Goal: Transaction & Acquisition: Register for event/course

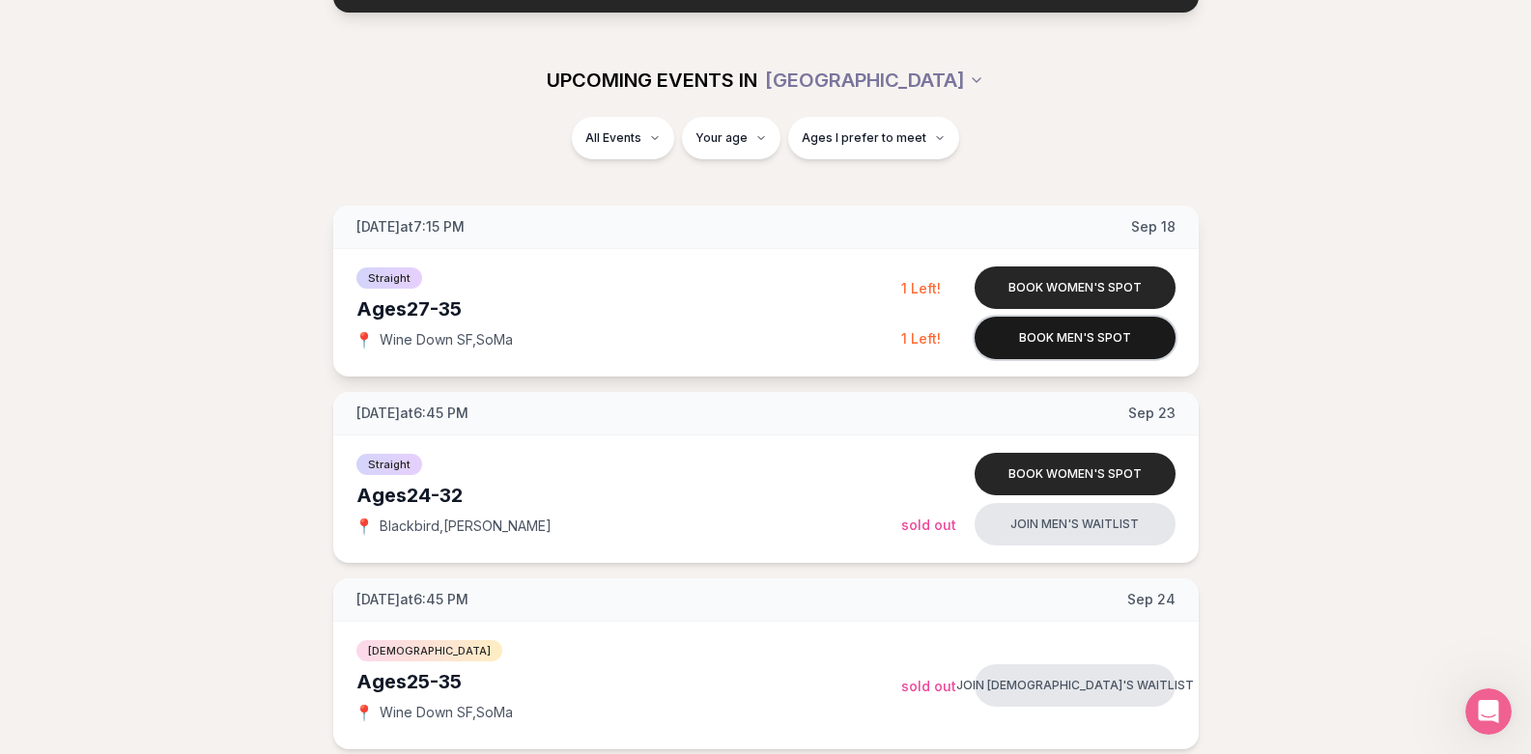
click at [1069, 343] on button "Book men's spot" at bounding box center [1075, 338] width 201 height 43
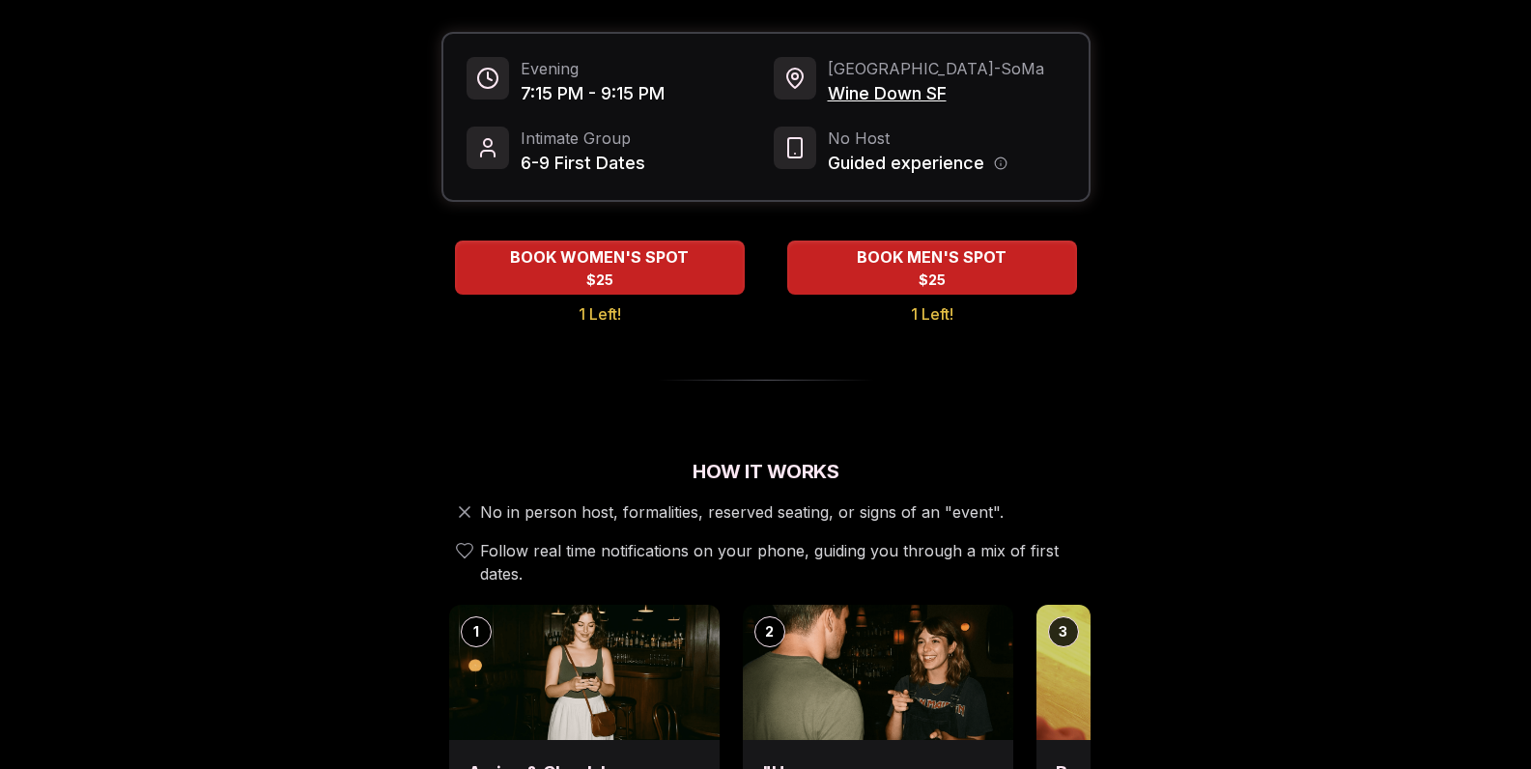
scroll to position [650, 0]
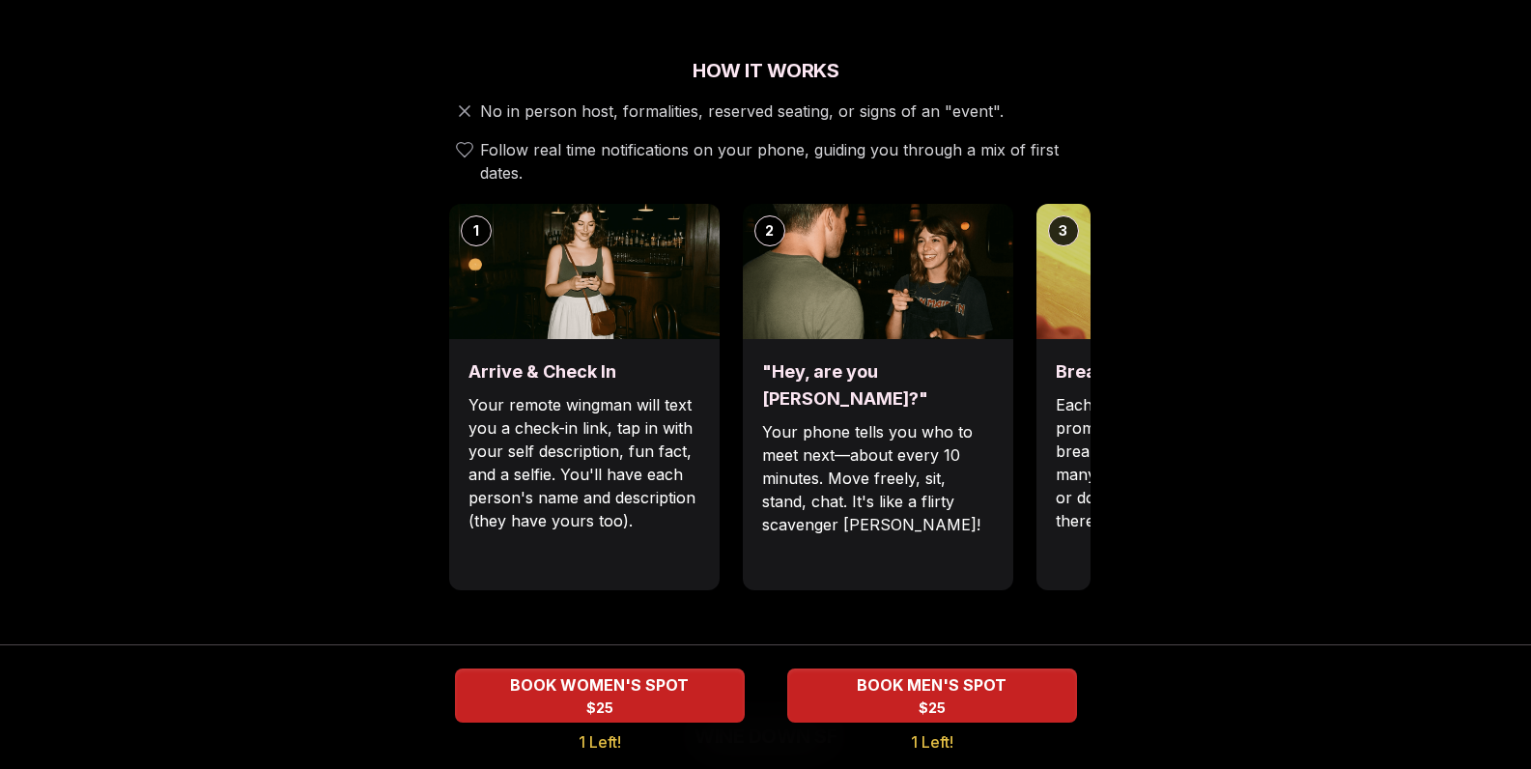
click at [743, 424] on div ""Hey, are you [PERSON_NAME]?" Your phone tells you who to meet next—about every…" at bounding box center [878, 464] width 270 height 251
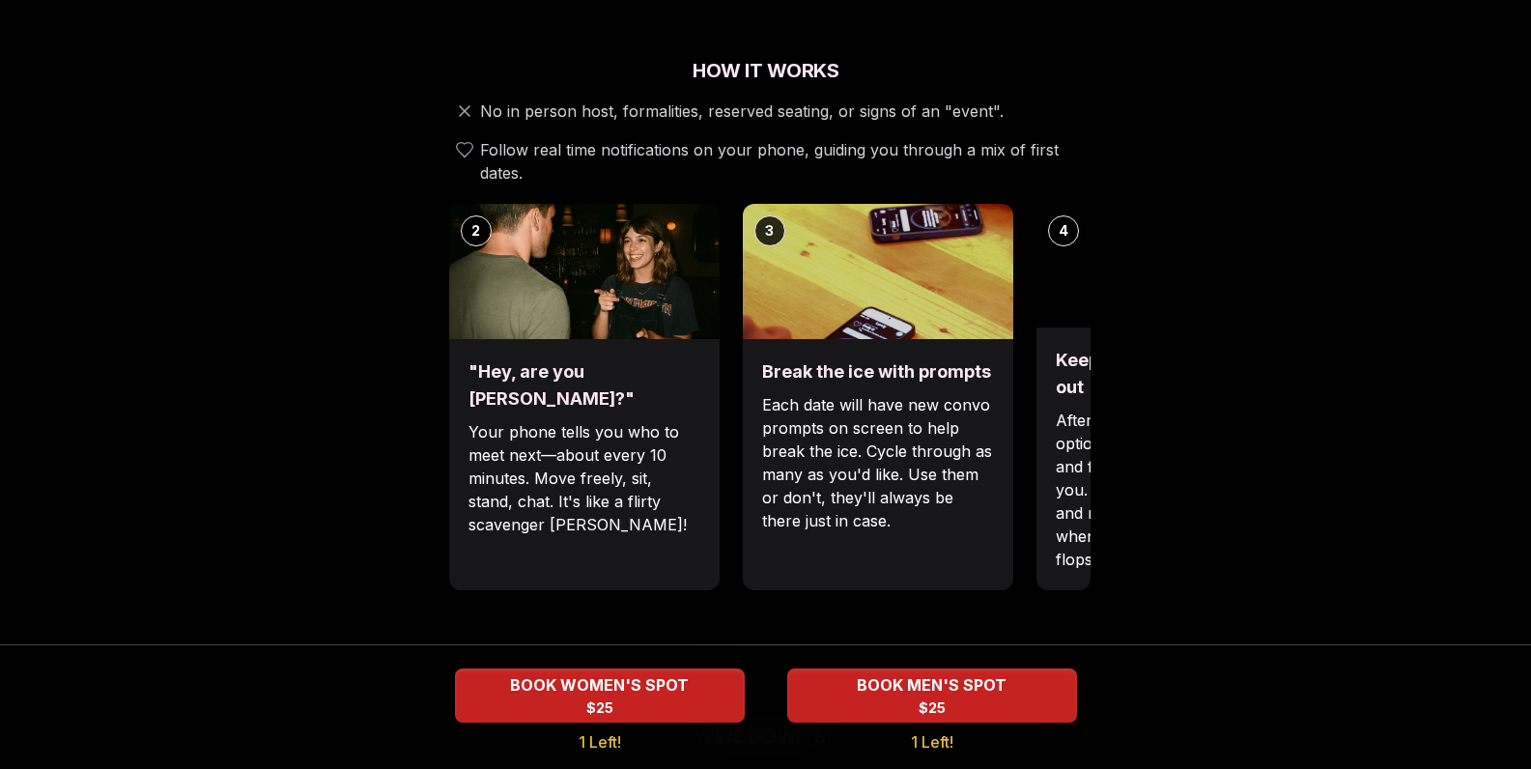
click at [743, 394] on div "Break the ice with prompts Each date will have new convo prompts on screen to h…" at bounding box center [878, 464] width 270 height 251
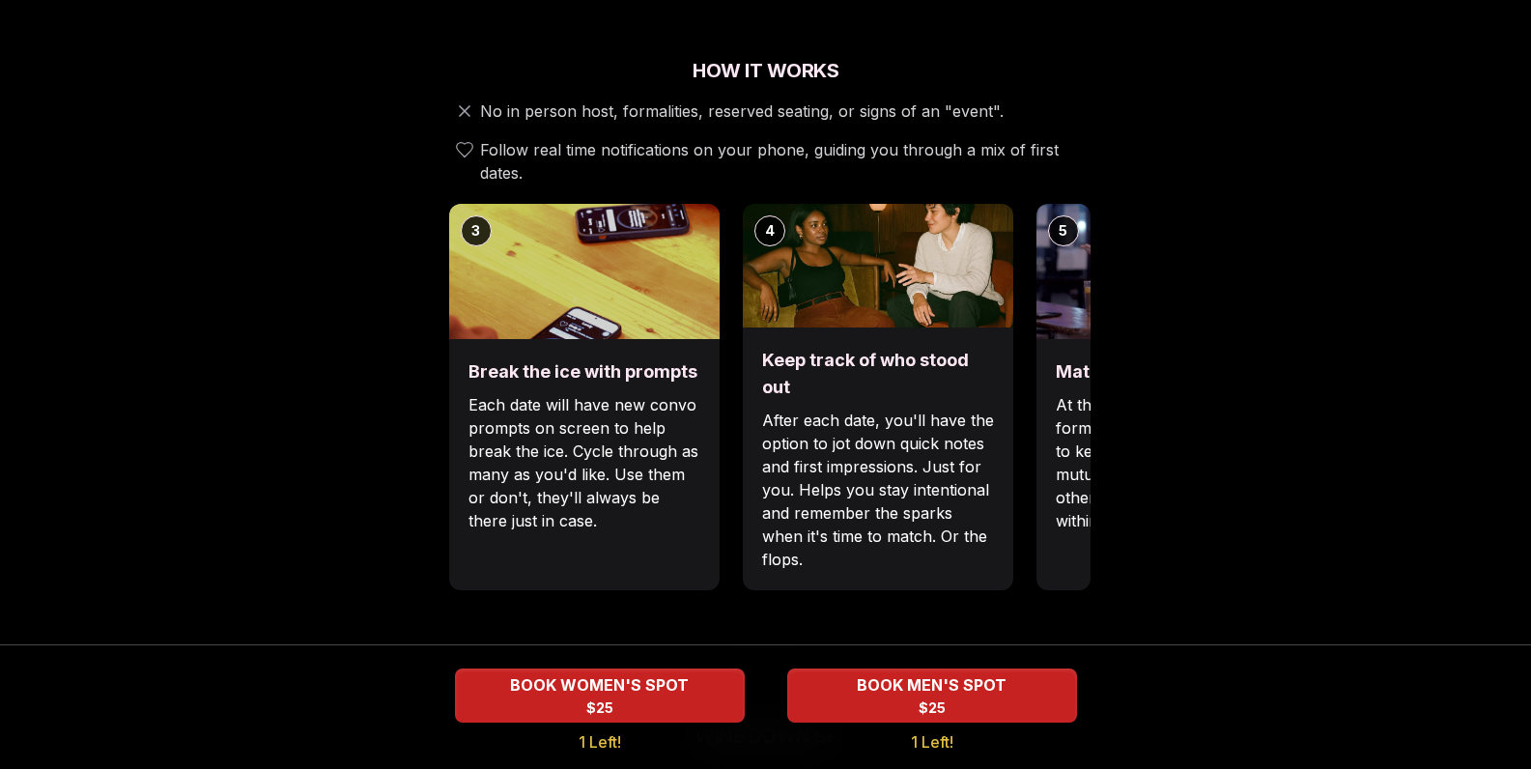
click at [414, 126] on div "Luvvly Speed Dating [DATE] Age Range 27 - 35 Orientation Straight Evening 7:15 …" at bounding box center [765, 639] width 1321 height 2377
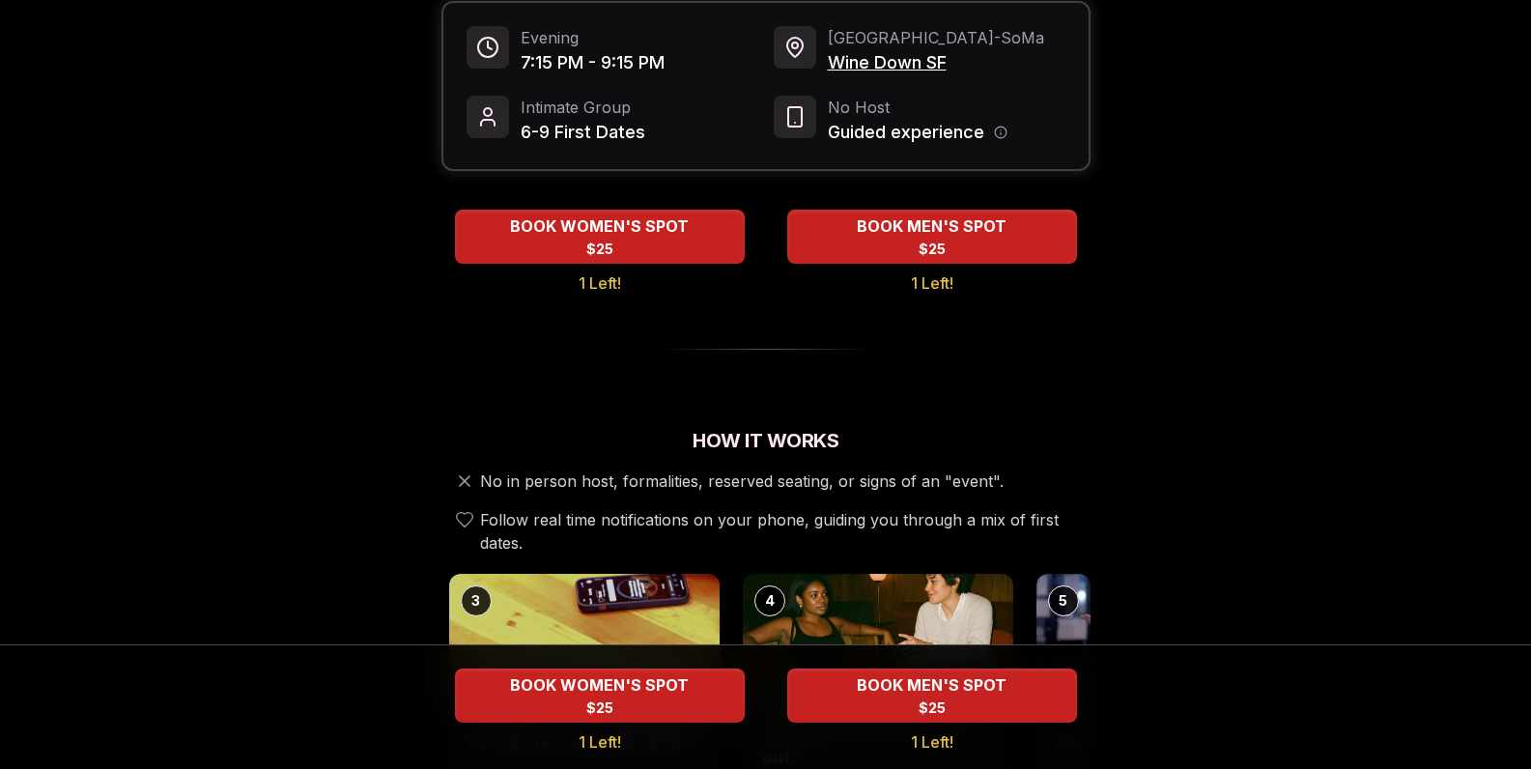
scroll to position [0, 0]
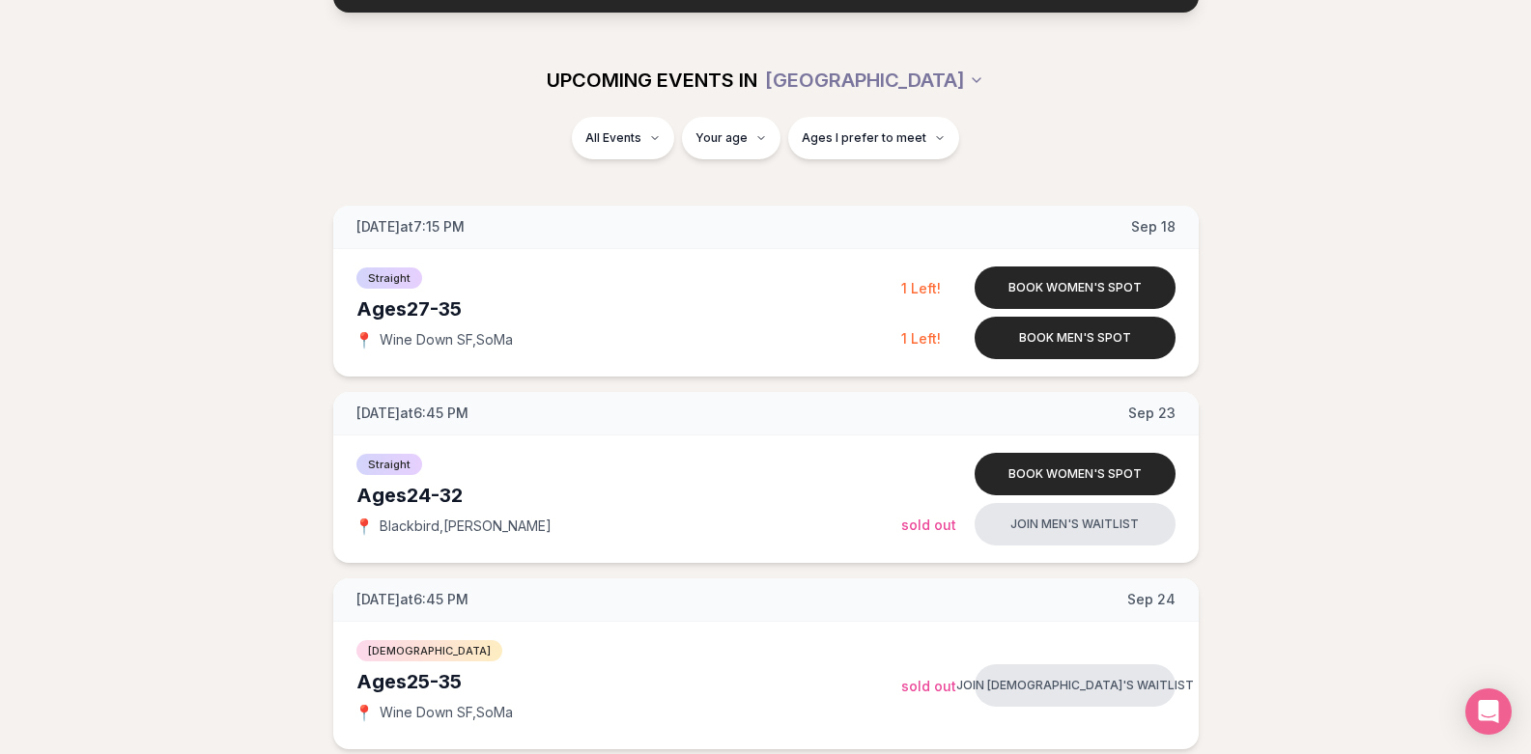
scroll to position [1141, 0]
